Goal: Understand process/instructions: Learn how to perform a task or action

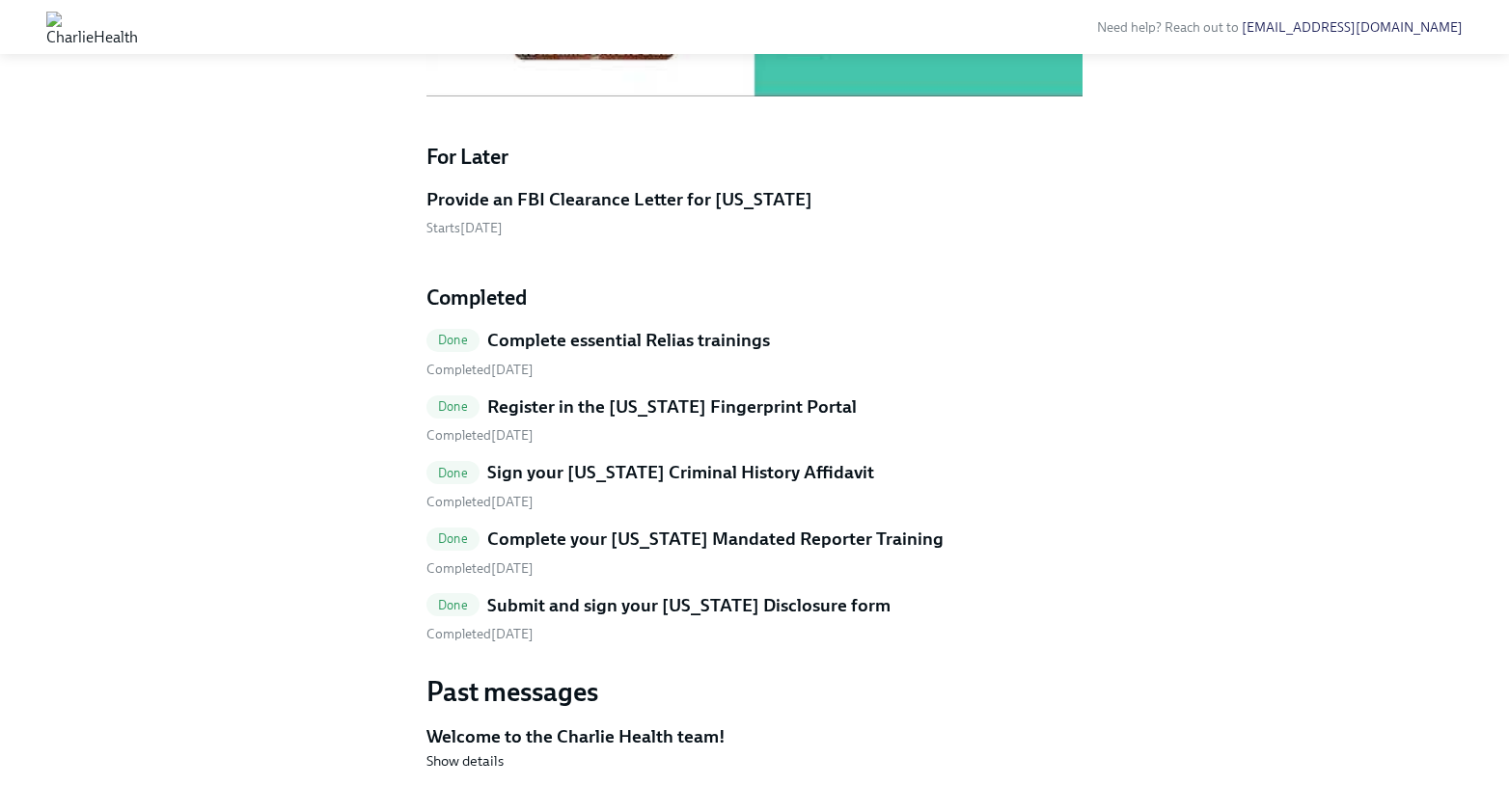
scroll to position [1461, 0]
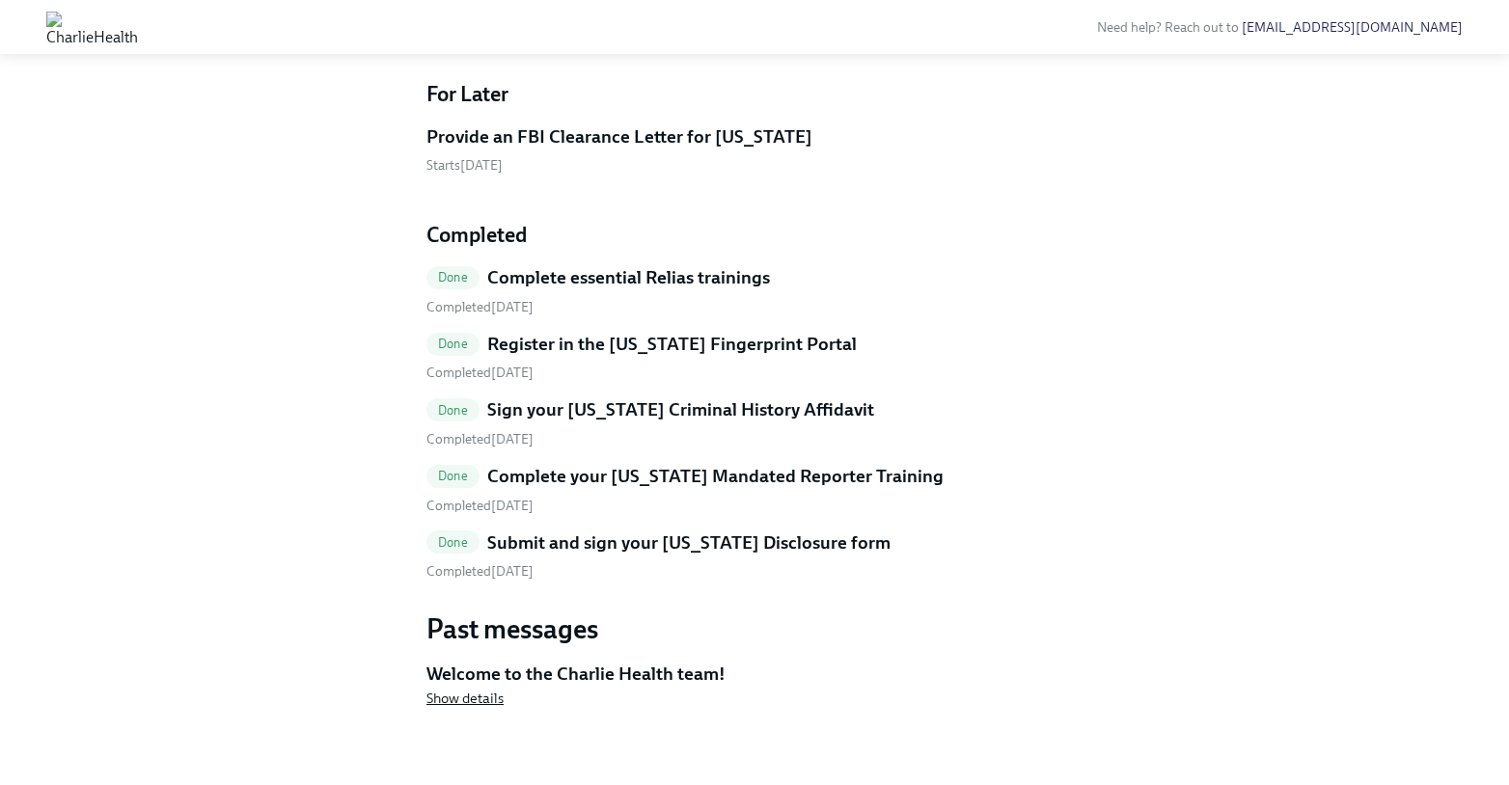
click at [492, 700] on span "Show details" at bounding box center [464, 698] width 77 height 19
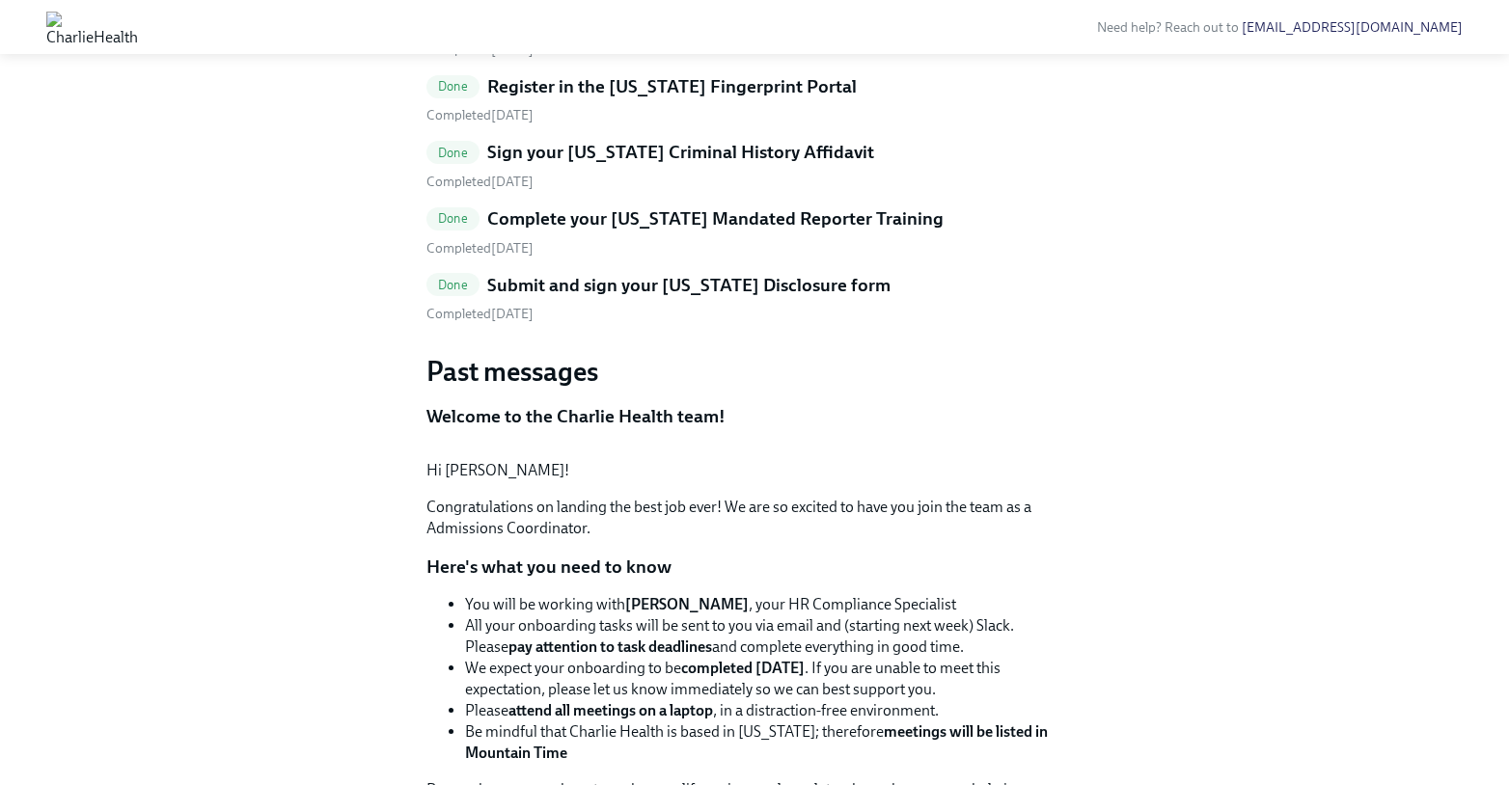
scroll to position [1058, 0]
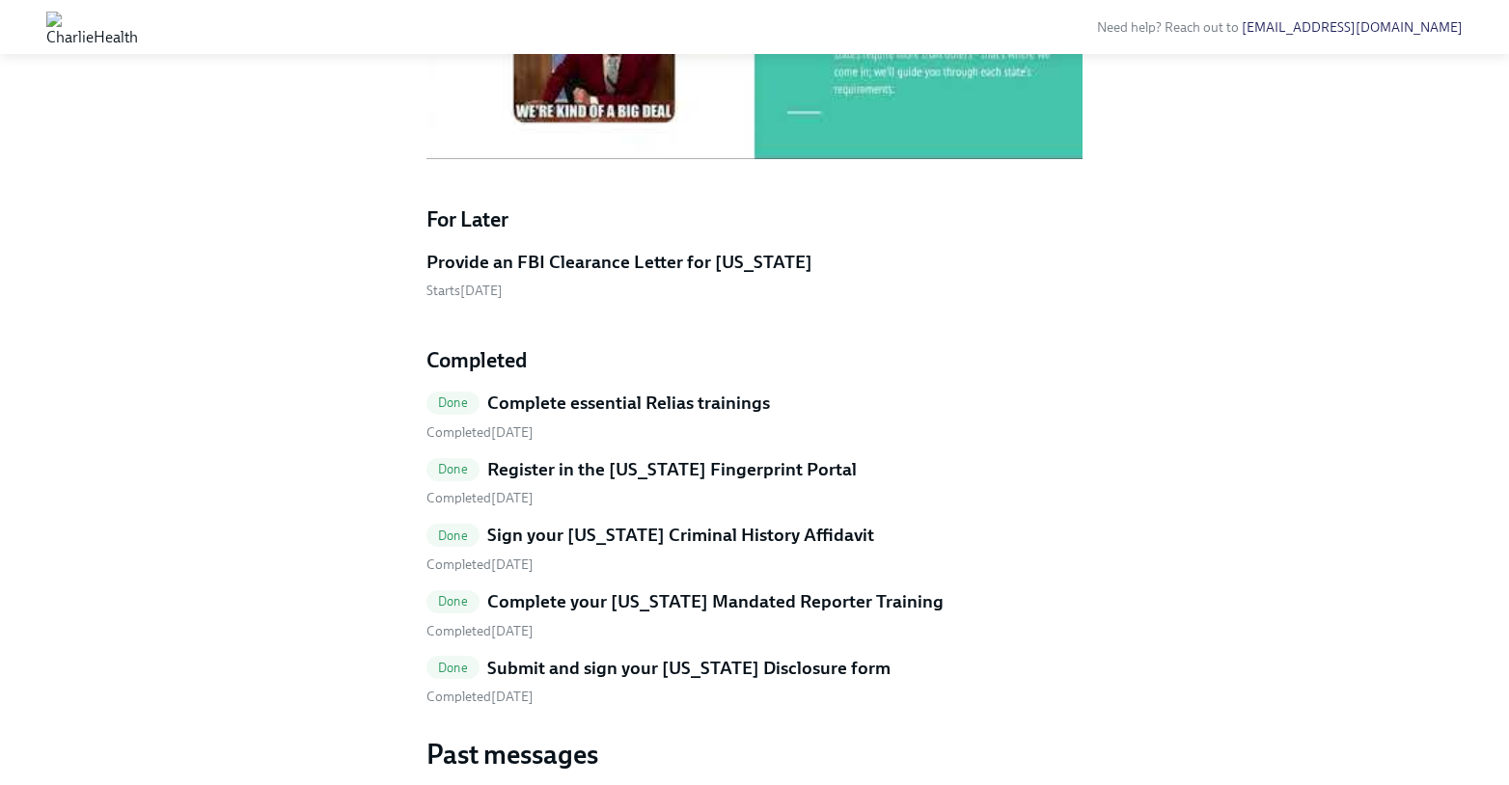
click at [485, 275] on h5 "Provide an FBI Clearance Letter for [US_STATE]" at bounding box center [619, 262] width 386 height 25
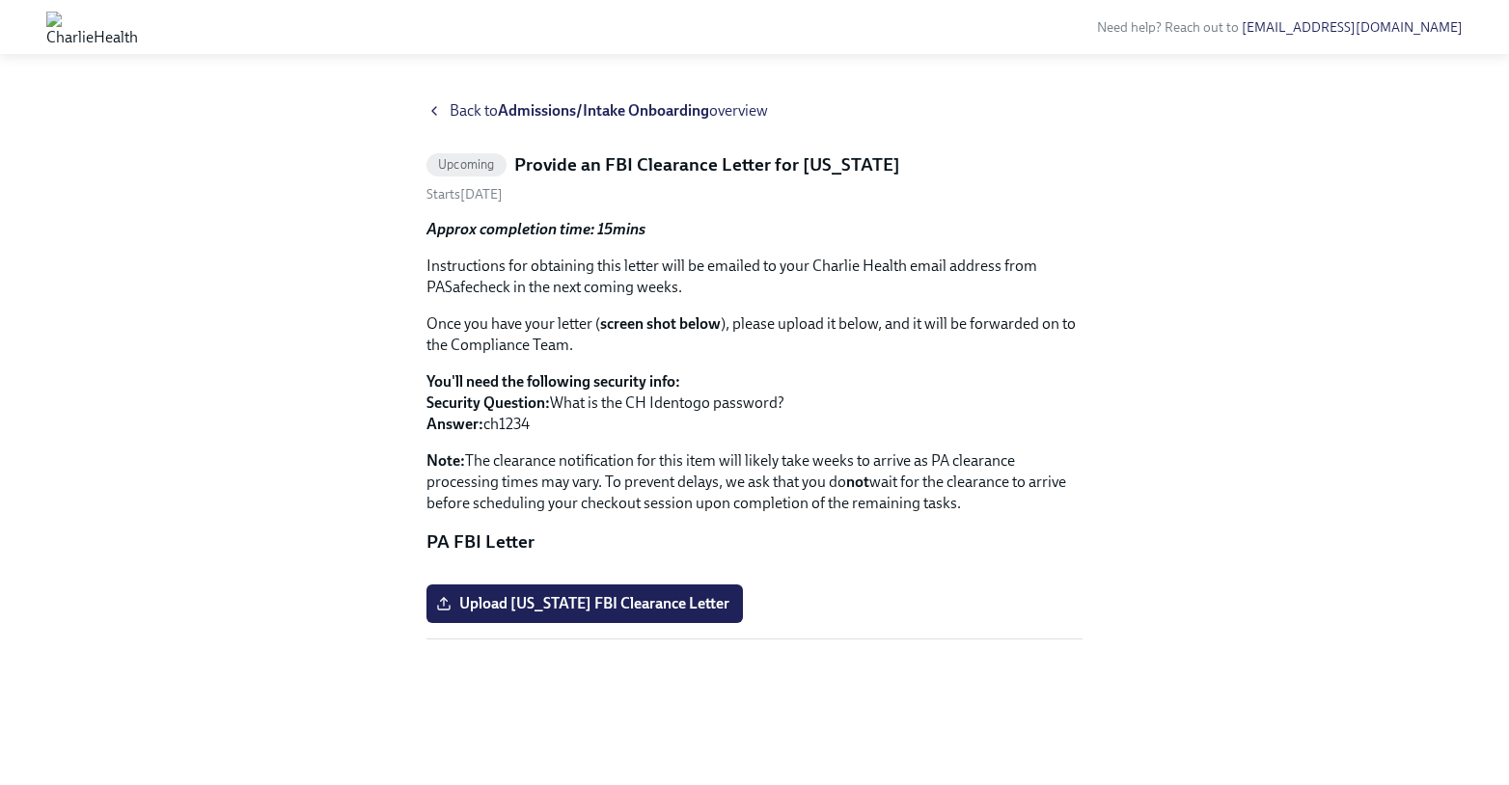
scroll to position [110, 0]
drag, startPoint x: 653, startPoint y: 297, endPoint x: 715, endPoint y: 296, distance: 61.7
click at [715, 371] on p "You'll need the following security info: Security Question: What is the CH Iden…" at bounding box center [754, 403] width 656 height 64
drag, startPoint x: 1123, startPoint y: 165, endPoint x: 1124, endPoint y: 184, distance: 19.3
click at [1124, 184] on div "Back to Admissions/Intake Onboarding overview Upcoming Provide an FBI Clearance…" at bounding box center [754, 419] width 1447 height 639
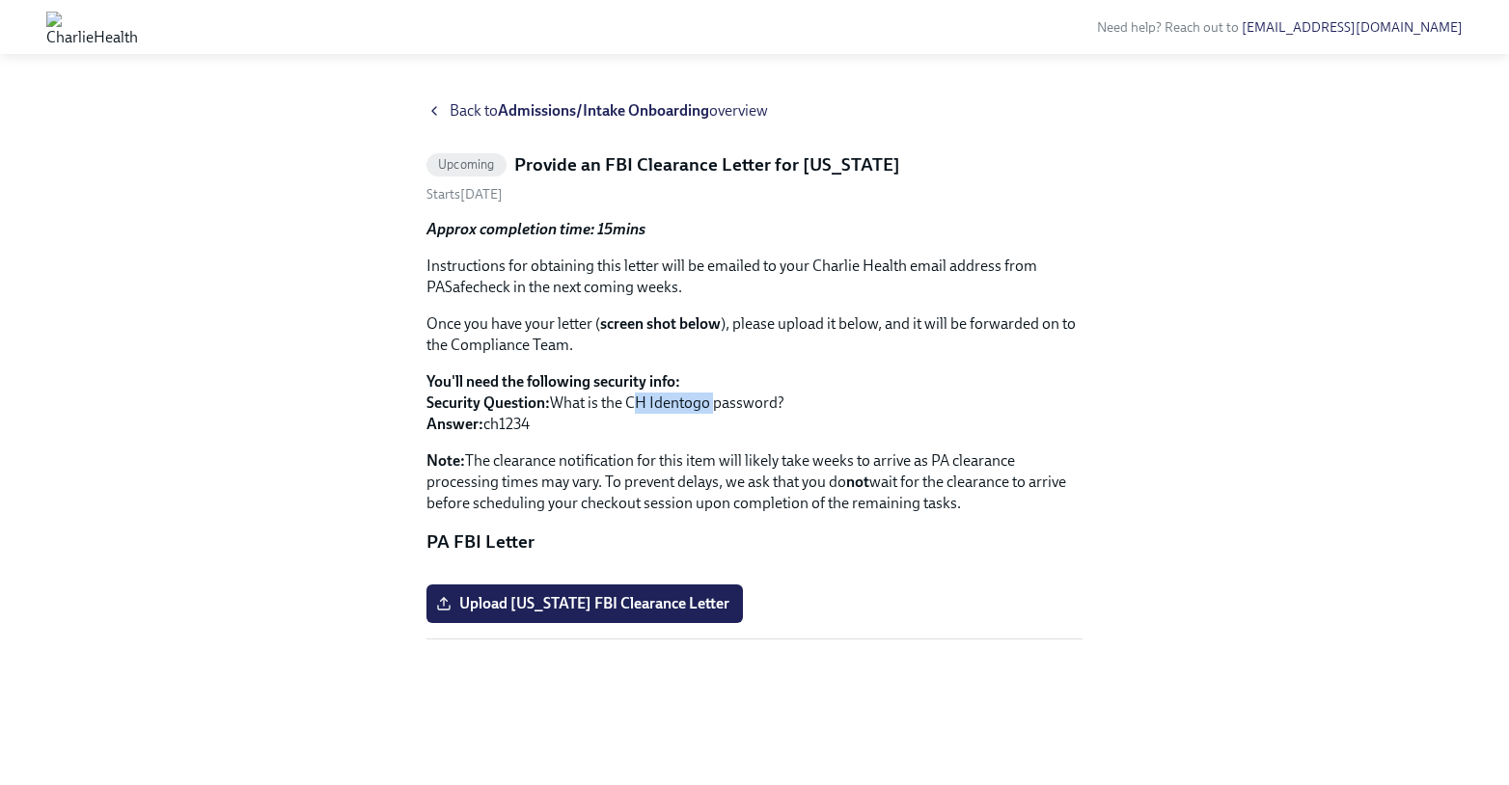
drag, startPoint x: 629, startPoint y: 294, endPoint x: 706, endPoint y: 295, distance: 77.2
click at [711, 371] on p "You'll need the following security info: Security Question: What is the CH Iden…" at bounding box center [754, 403] width 656 height 64
click at [666, 371] on p "You'll need the following security info: Security Question: What is the CH Iden…" at bounding box center [754, 403] width 656 height 64
drag, startPoint x: 653, startPoint y: 287, endPoint x: 716, endPoint y: 296, distance: 63.3
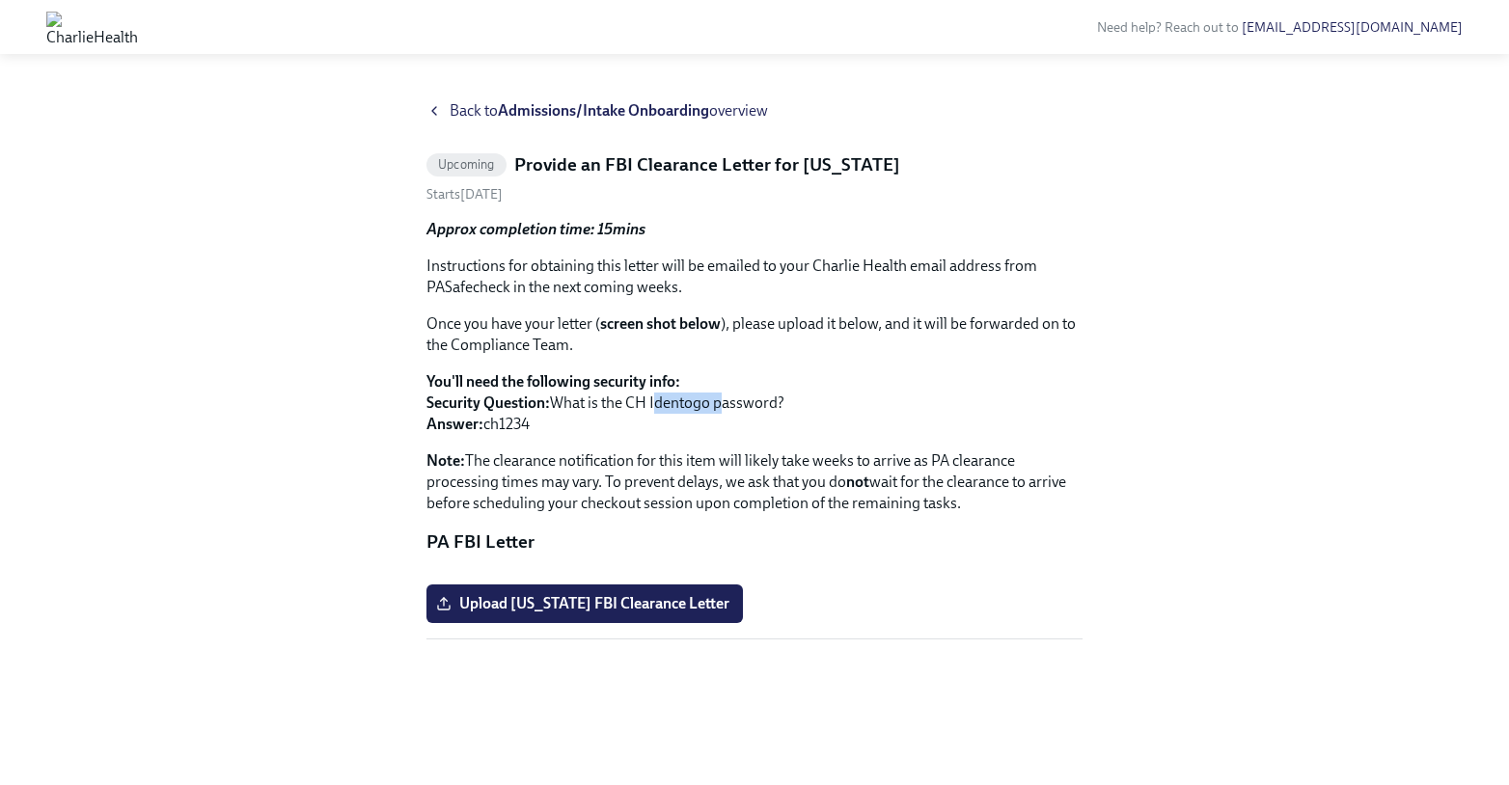
click at [716, 371] on p "You'll need the following security info: Security Question: What is the CH Iden…" at bounding box center [754, 403] width 656 height 64
copy p "Identogo"
